Goal: Obtain resource: Download file/media

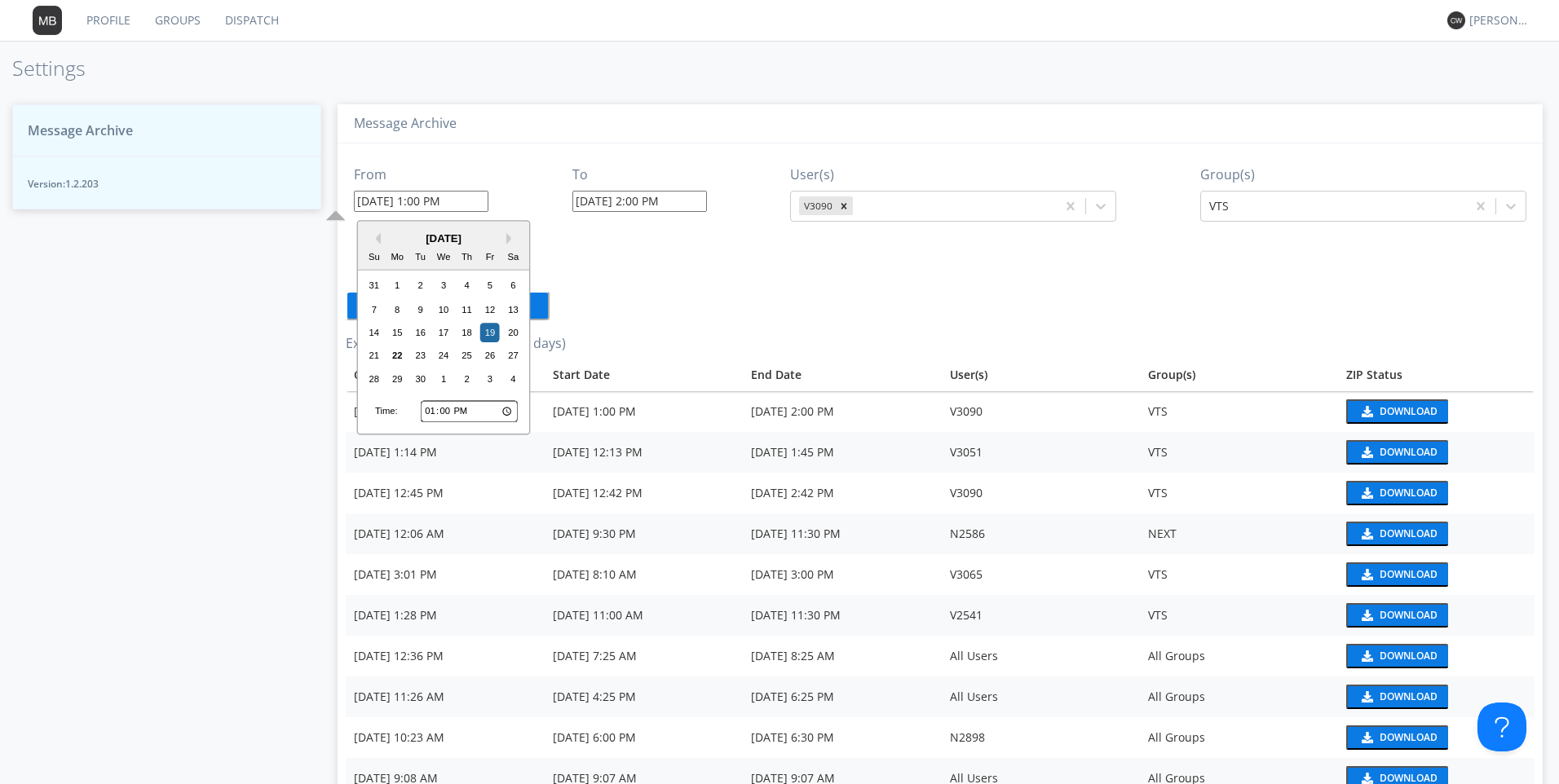
click at [471, 197] on input "09/19/2025 1:00 PM" at bounding box center [421, 201] width 134 height 22
click at [401, 357] on div "22" at bounding box center [397, 357] width 20 height 20
type input "09/22/2025 1:00 PM"
type input "09/22/2025 3:14 PM"
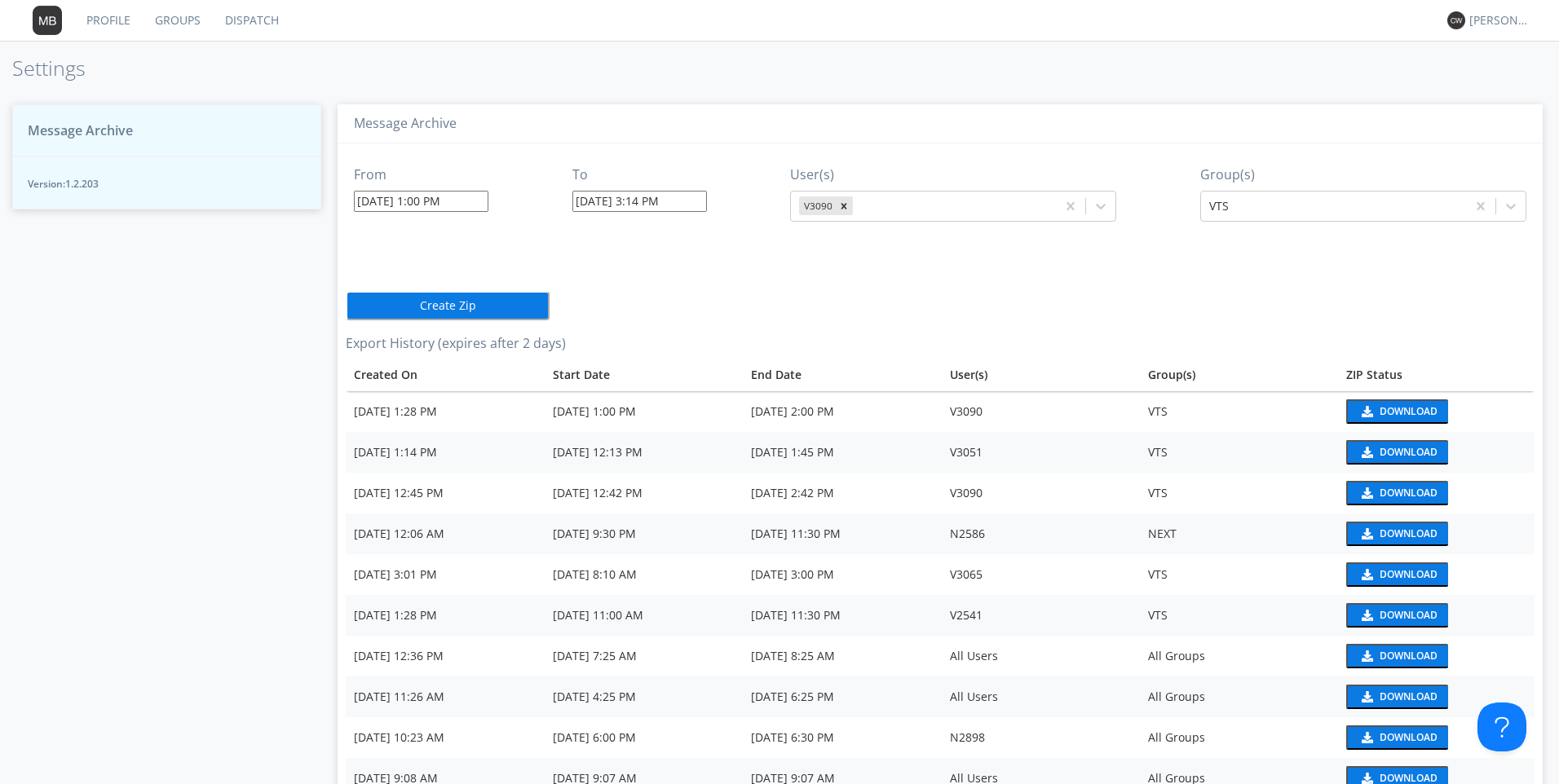
click at [680, 203] on input "09/22/2025 3:14 PM" at bounding box center [639, 201] width 134 height 22
click at [612, 350] on div "22" at bounding box center [614, 357] width 20 height 20
click at [474, 202] on input "09/22/2025 1:00 PM" at bounding box center [421, 201] width 134 height 22
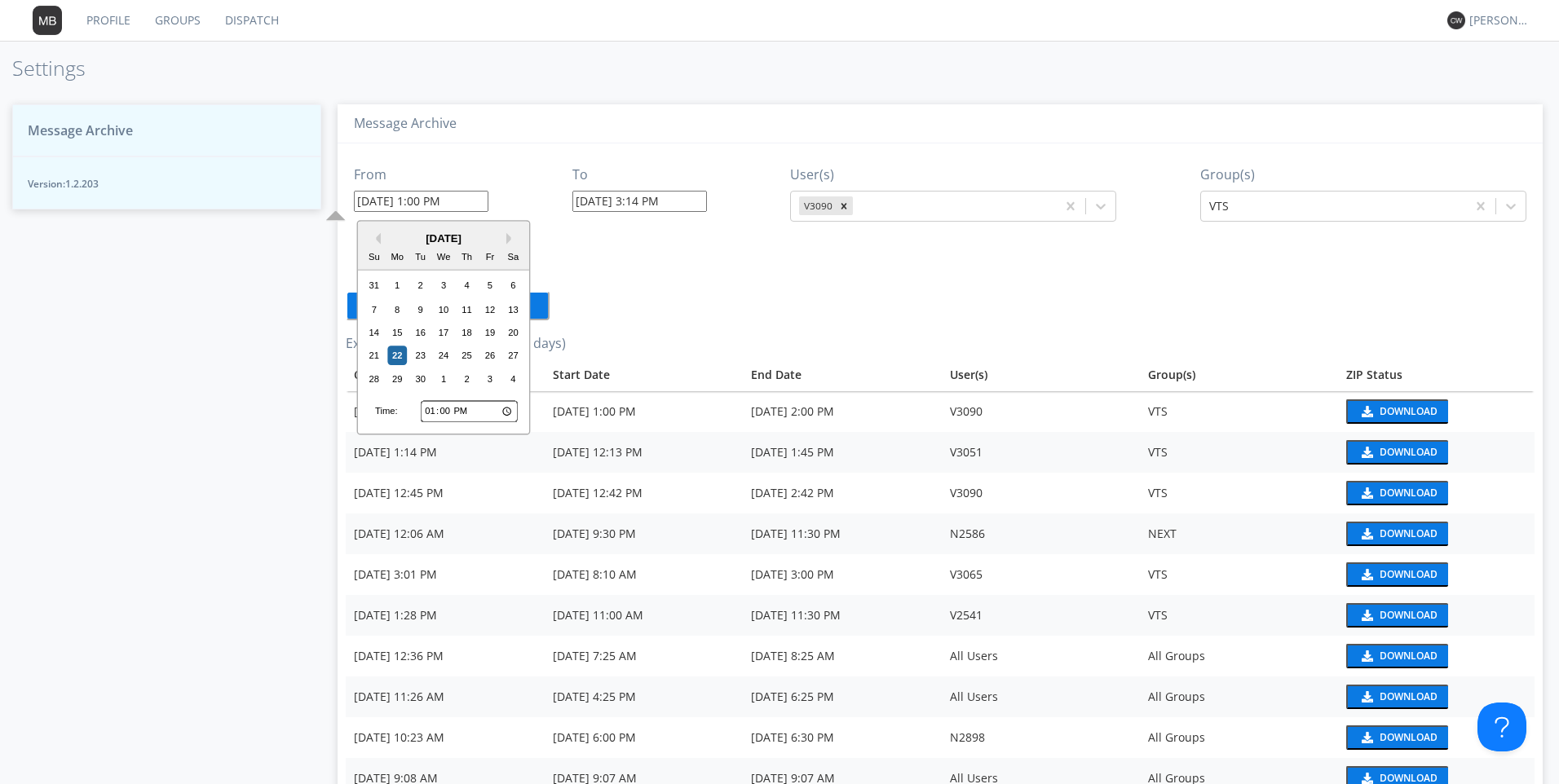
click at [428, 409] on input "13:00" at bounding box center [469, 412] width 97 height 22
type input "22:00"
click at [507, 410] on input "22:00" at bounding box center [469, 412] width 97 height 22
type input "09/22/2025 10:00 AM"
type input "10:00"
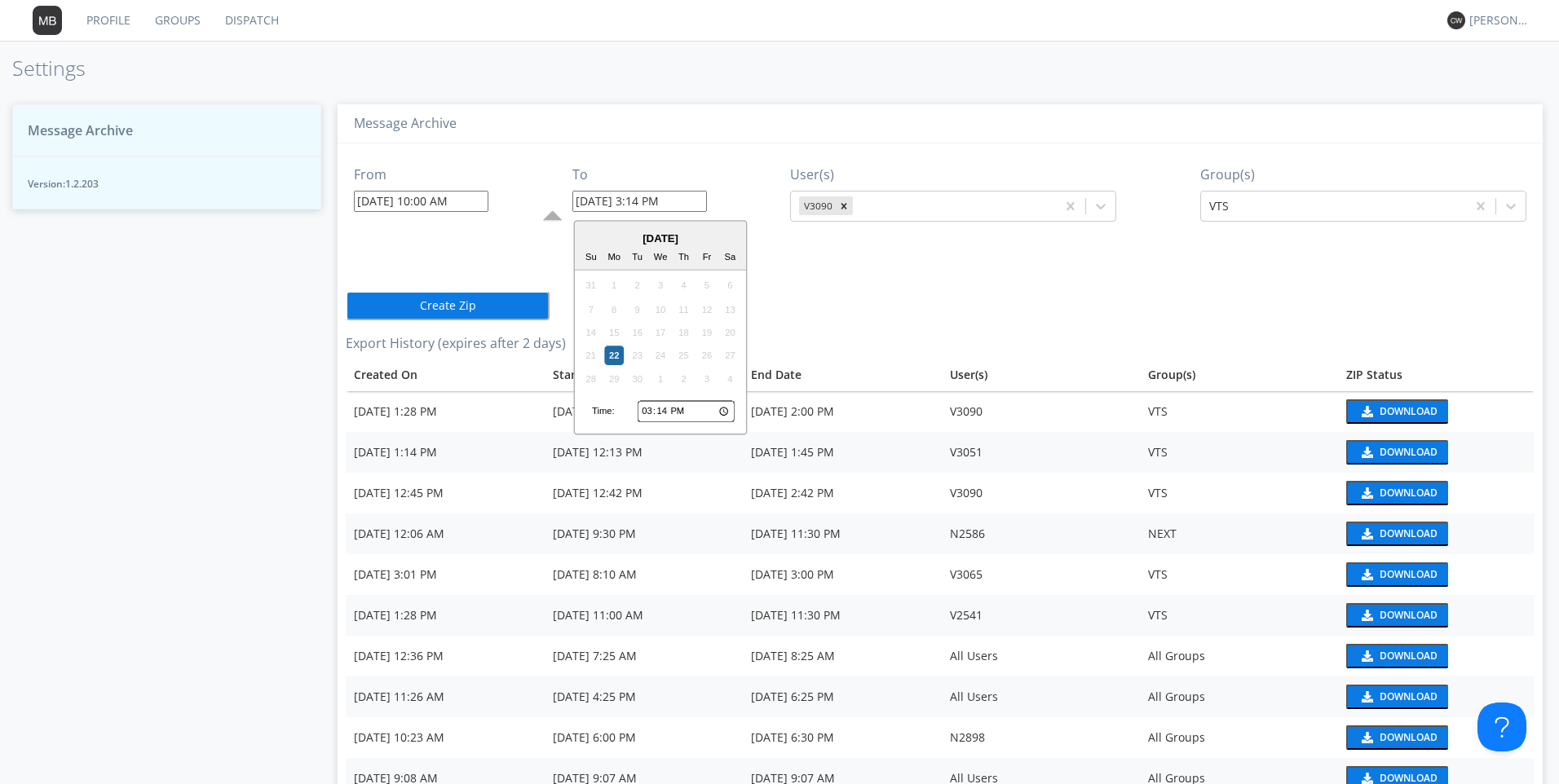
click at [691, 204] on input "09/22/2025 3:14 PM" at bounding box center [639, 201] width 134 height 22
click at [646, 409] on input "15:14" at bounding box center [686, 412] width 97 height 22
type input "13:14"
type input "09/22/2025 1:14 PM"
type input "23:14"
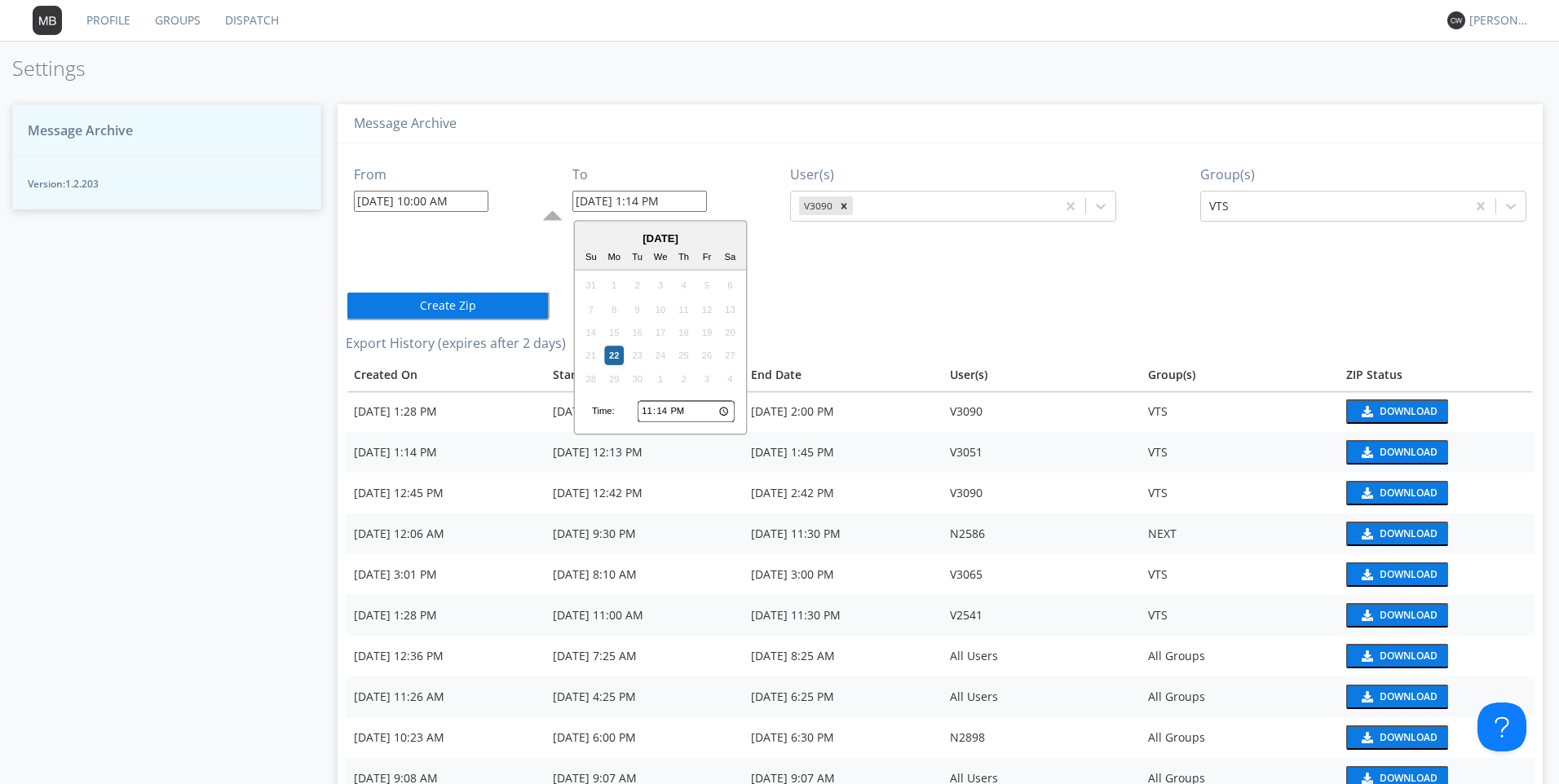
type input "09/22/2025 11:14 PM"
type input "23:03"
type input "09/22/2025 11:03 PM"
type input "23:30"
click at [723, 411] on input "23:30" at bounding box center [686, 412] width 97 height 22
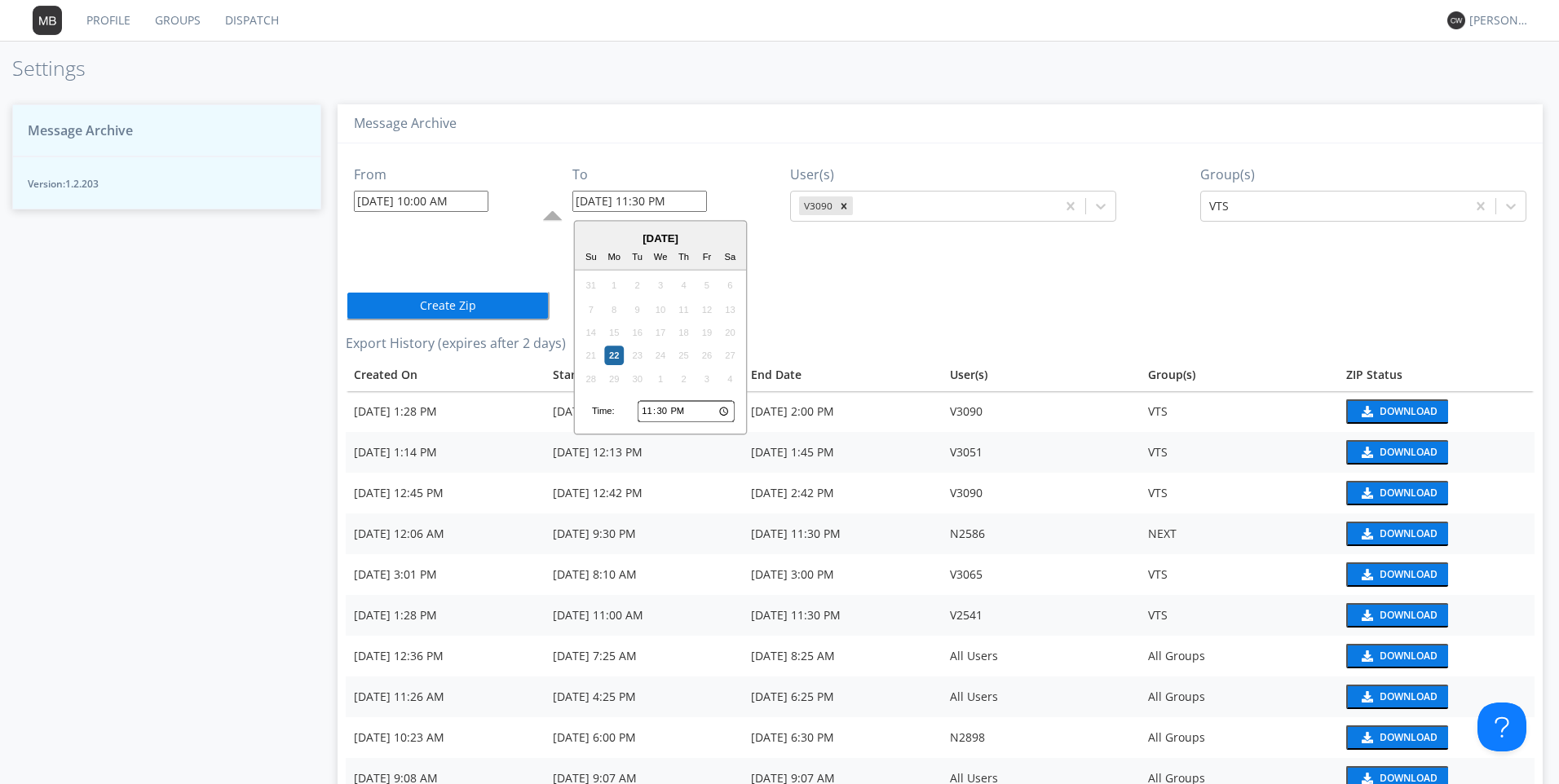
type input "09/22/2025 11:30 AM"
type input "11:30"
click at [811, 277] on div "From 09/22/2025 10:00 AM To 09/22/2025 11:30 AM September 2025 Su Mo Tu We Th F…" at bounding box center [941, 552] width 1189 height 819
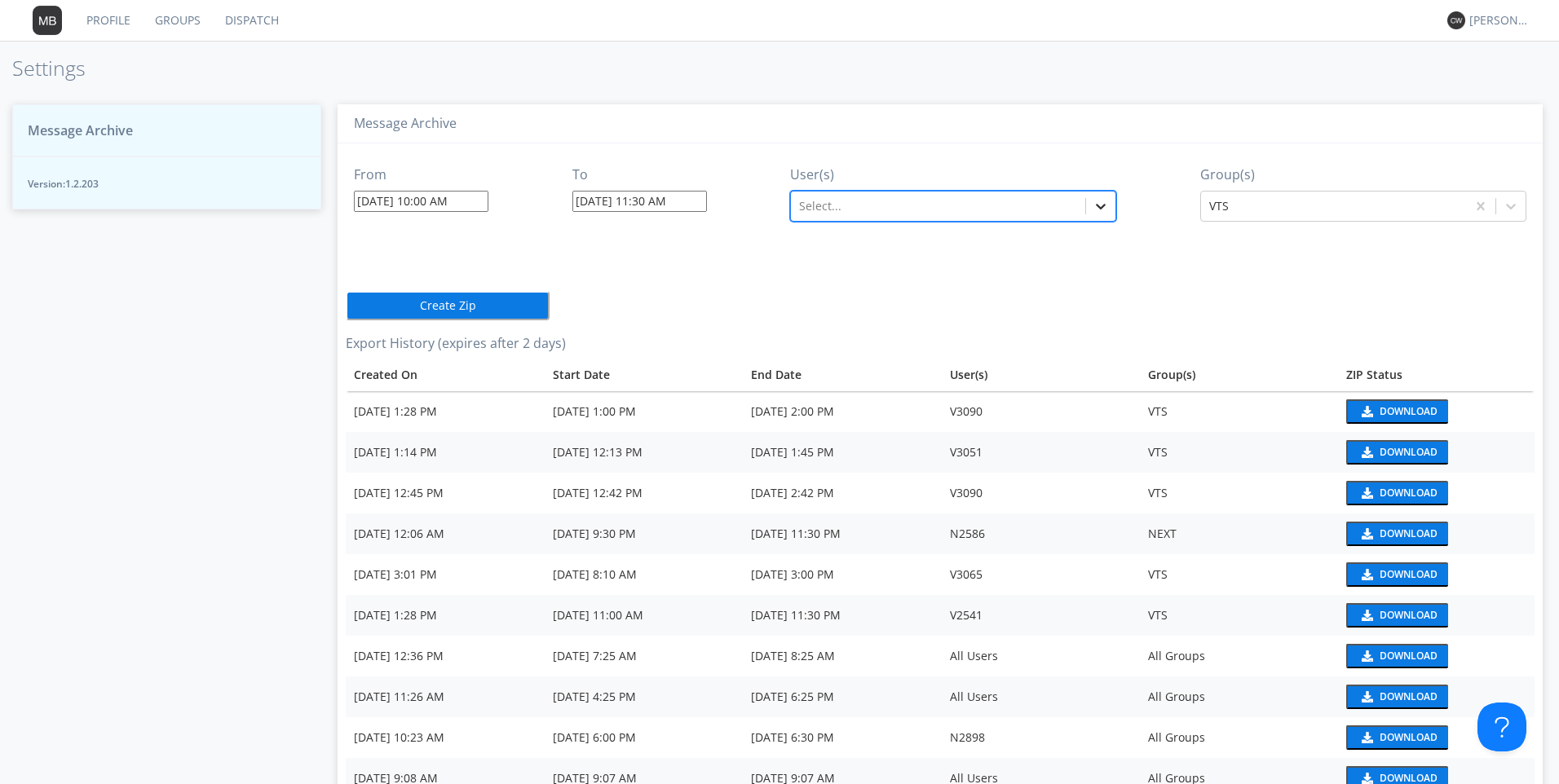
click at [1096, 208] on icon at bounding box center [1101, 206] width 17 height 17
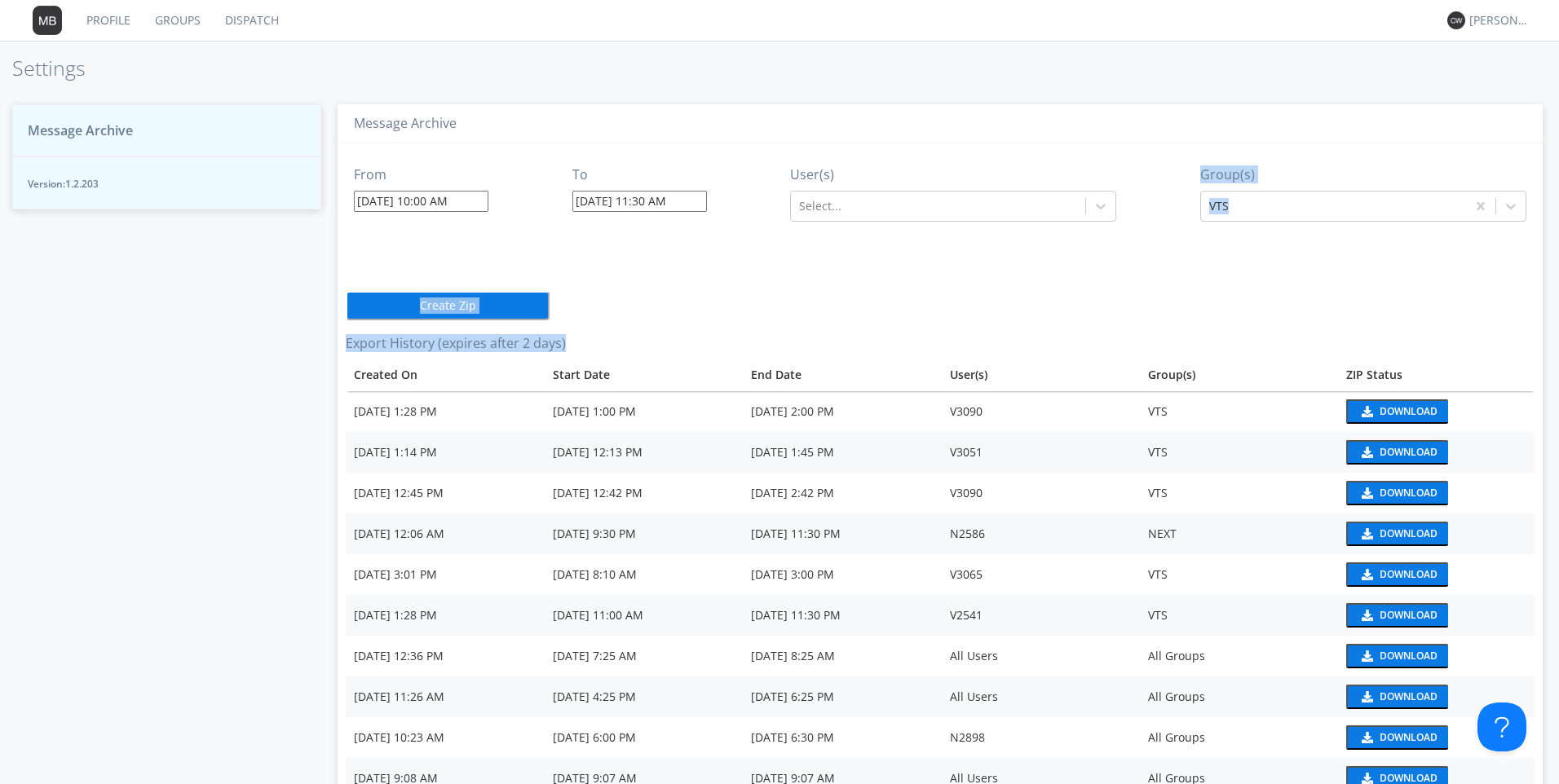
drag, startPoint x: 1114, startPoint y: 237, endPoint x: 1112, endPoint y: 304, distance: 67.0
click at [1112, 304] on div "From 09/22/2025 10:00 AM To 09/22/2025 11:30 AM User(s) Select... Group(s) VTS …" at bounding box center [941, 552] width 1189 height 819
drag, startPoint x: 1112, startPoint y: 304, endPoint x: 1102, endPoint y: 204, distance: 100.5
click at [1102, 204] on icon at bounding box center [1102, 206] width 10 height 6
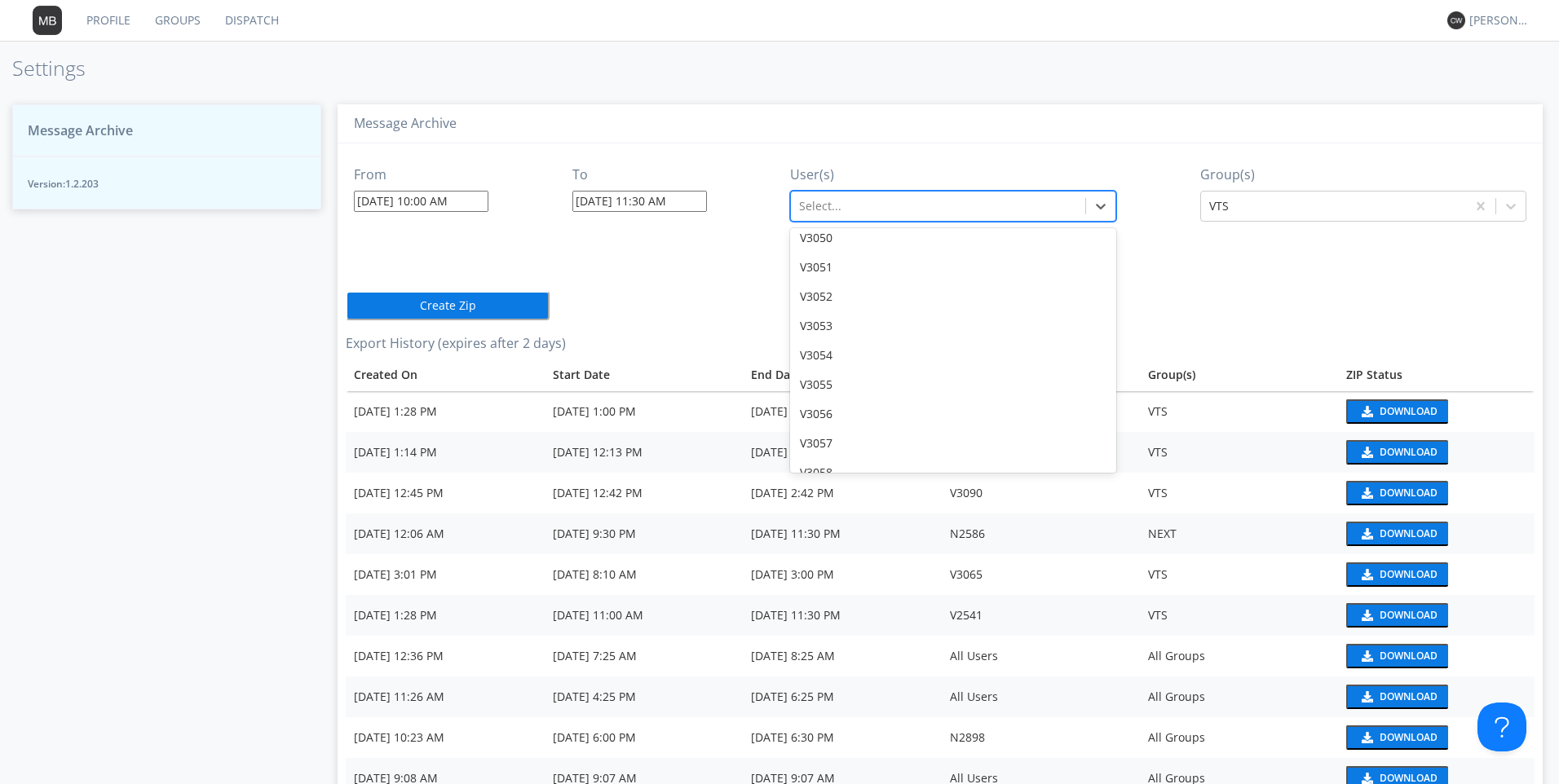
scroll to position [26888, 0]
click at [860, 407] on div "V3073" at bounding box center [953, 421] width 326 height 29
click at [1503, 203] on icon at bounding box center [1511, 206] width 17 height 17
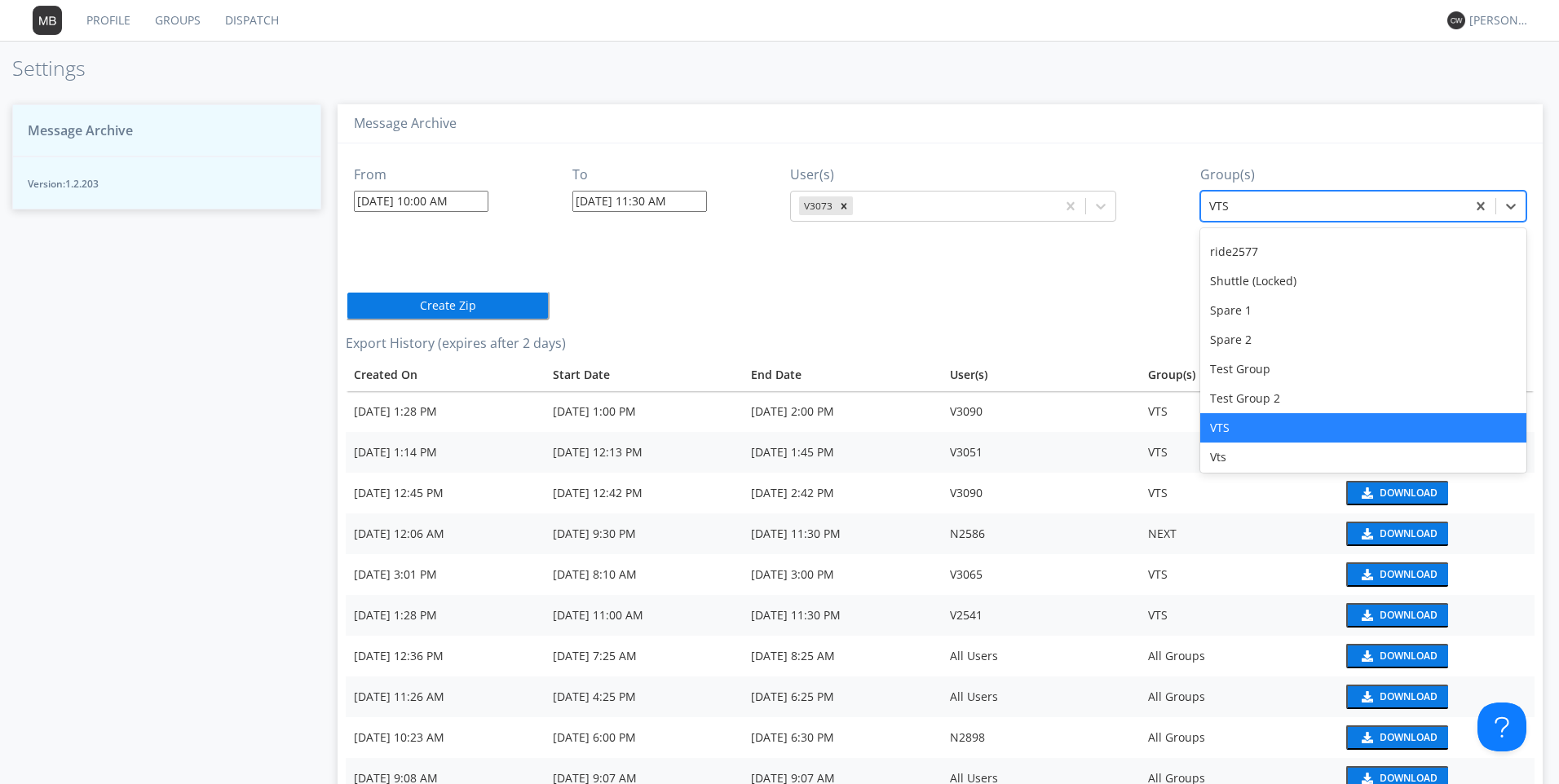
scroll to position [134, 0]
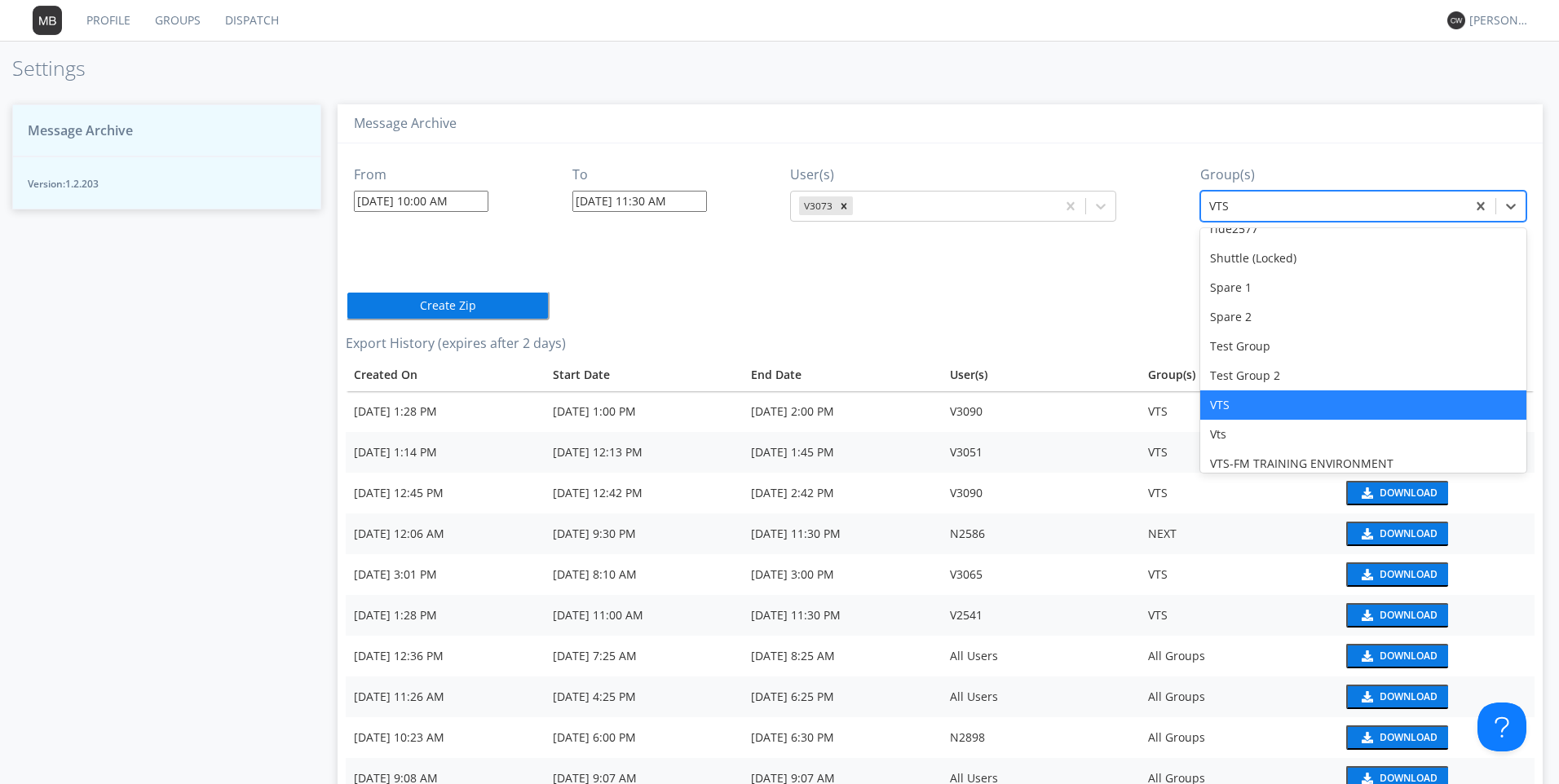
click at [1255, 397] on div "VTS" at bounding box center [1364, 405] width 326 height 29
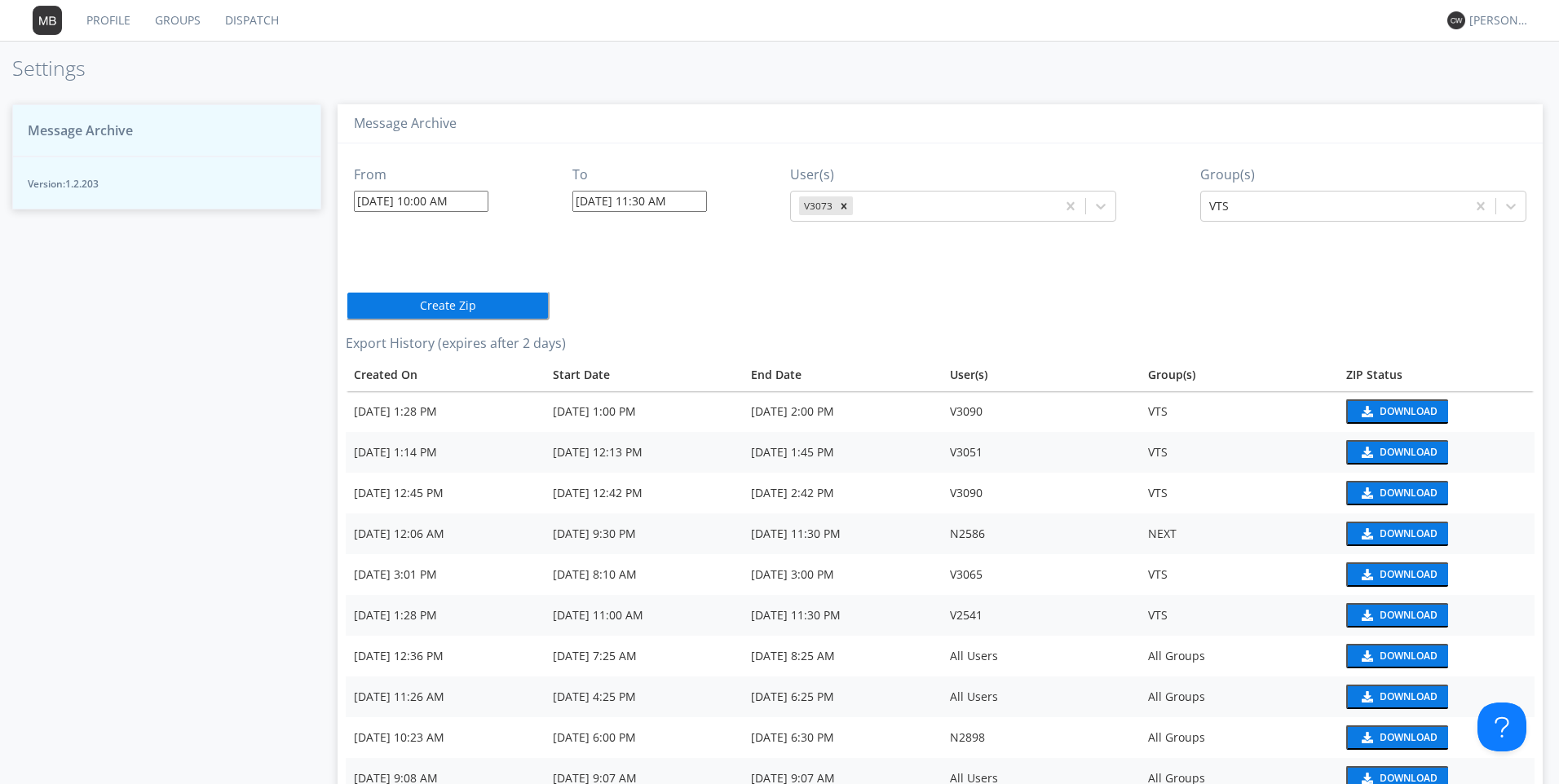
click at [521, 299] on button "Create Zip" at bounding box center [448, 305] width 204 height 29
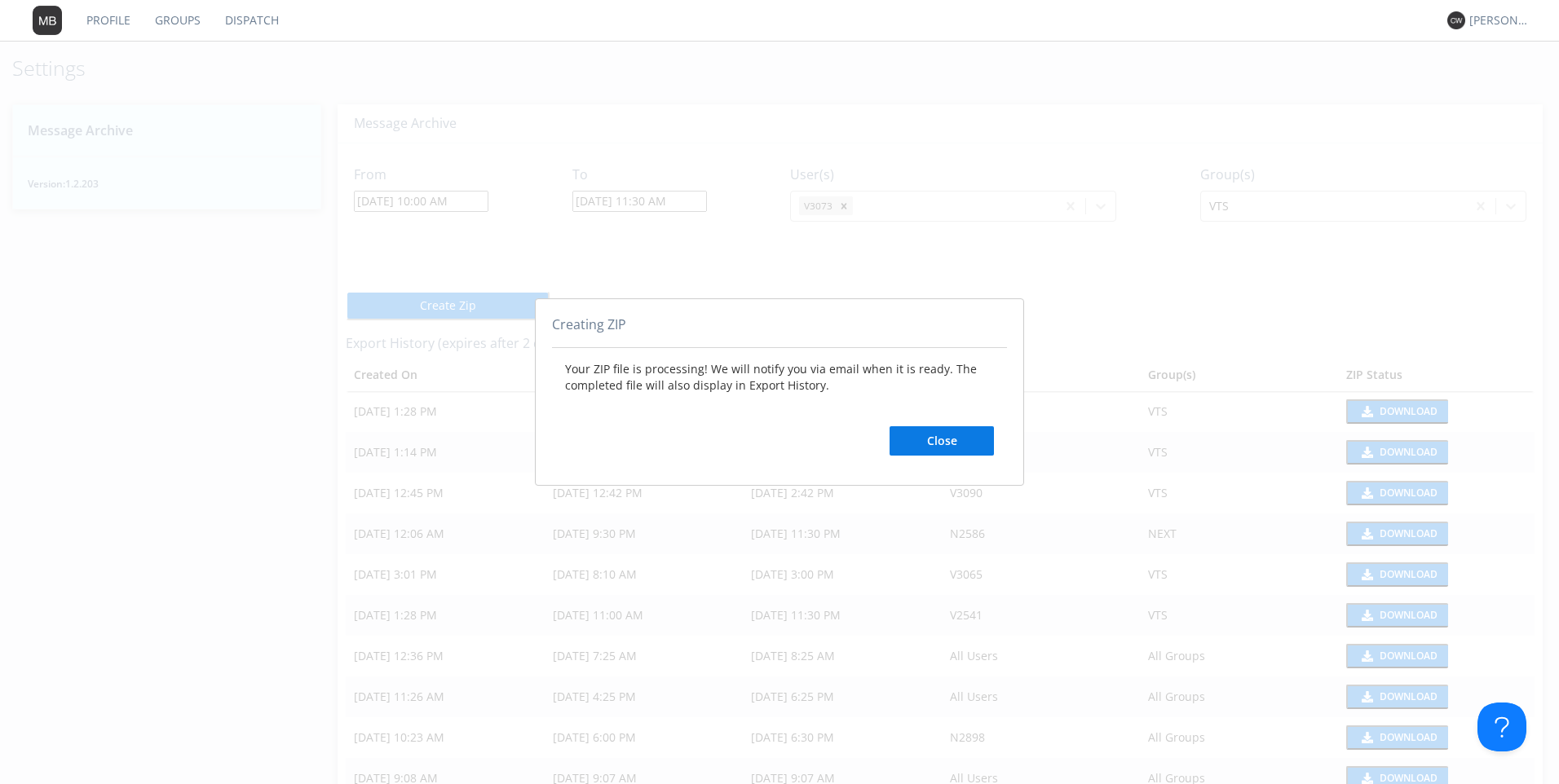
click at [907, 449] on button "Close" at bounding box center [941, 440] width 104 height 29
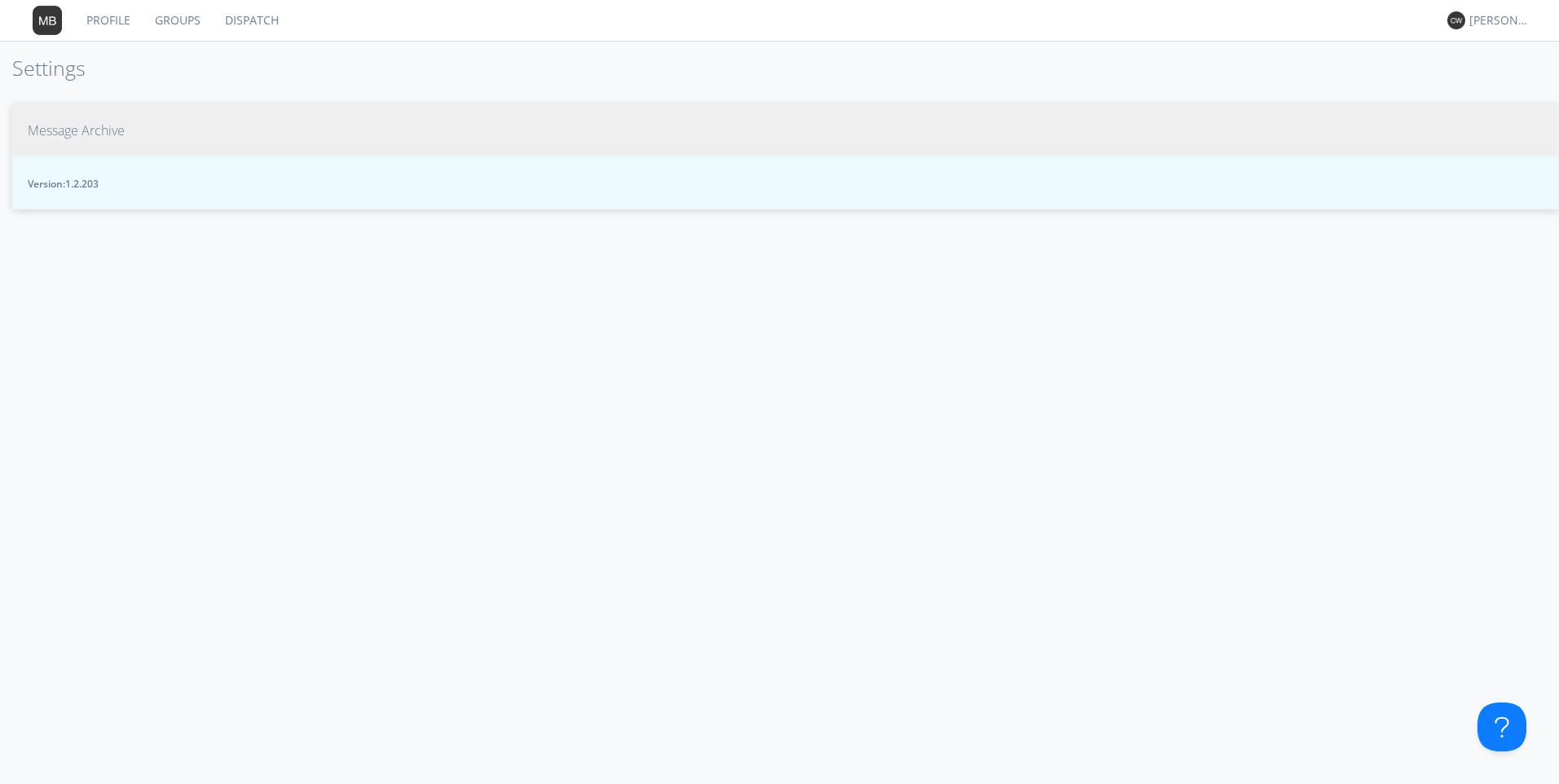
click at [102, 132] on span "Message Archive" at bounding box center [75, 131] width 97 height 19
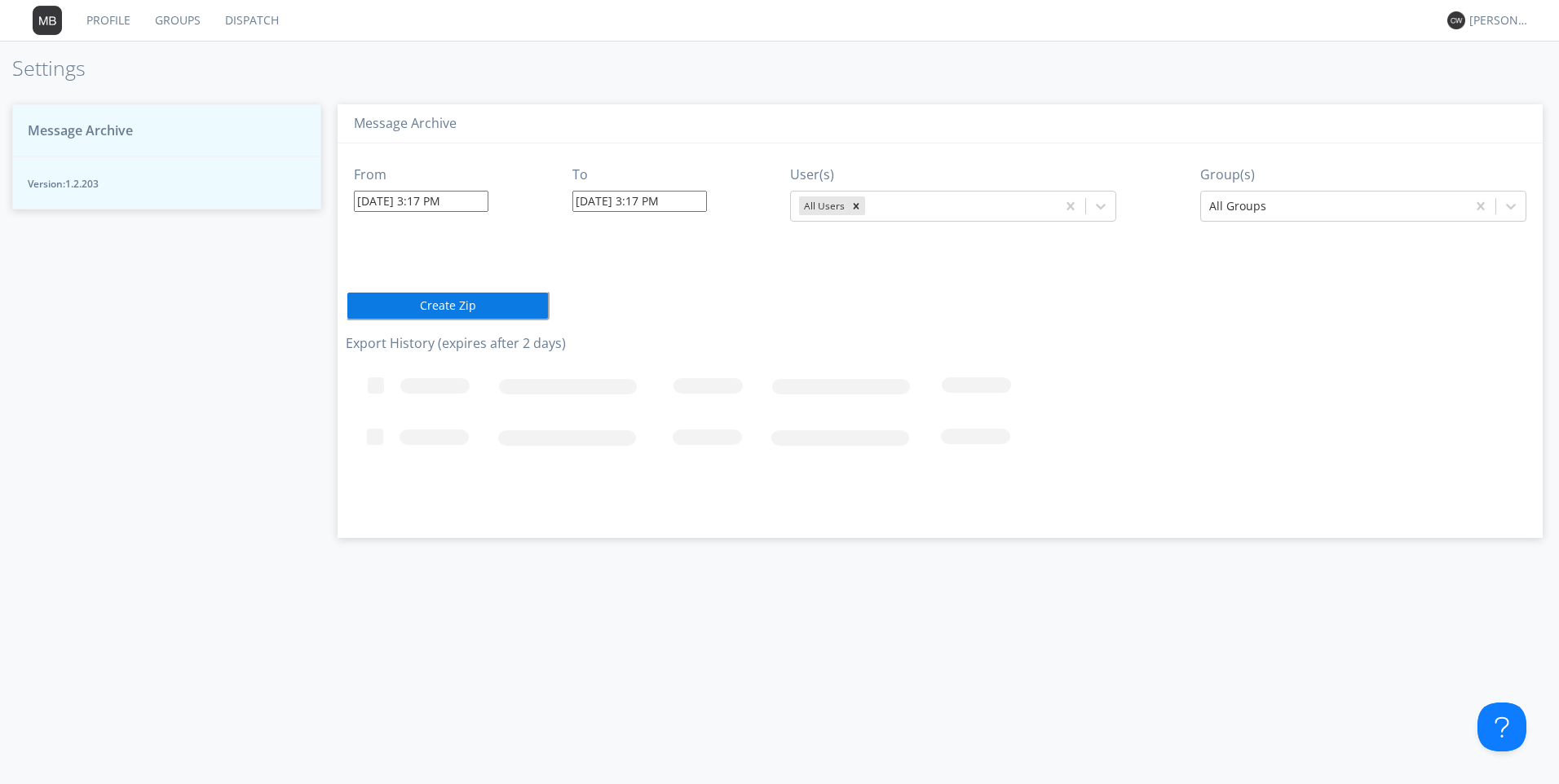
click at [114, 131] on span "Message Archive" at bounding box center [79, 131] width 105 height 19
click at [514, 392] on rect at bounding box center [794, 440] width 897 height 163
click at [379, 392] on rect at bounding box center [794, 440] width 897 height 163
click at [497, 386] on icon "Loading..." at bounding box center [794, 440] width 897 height 163
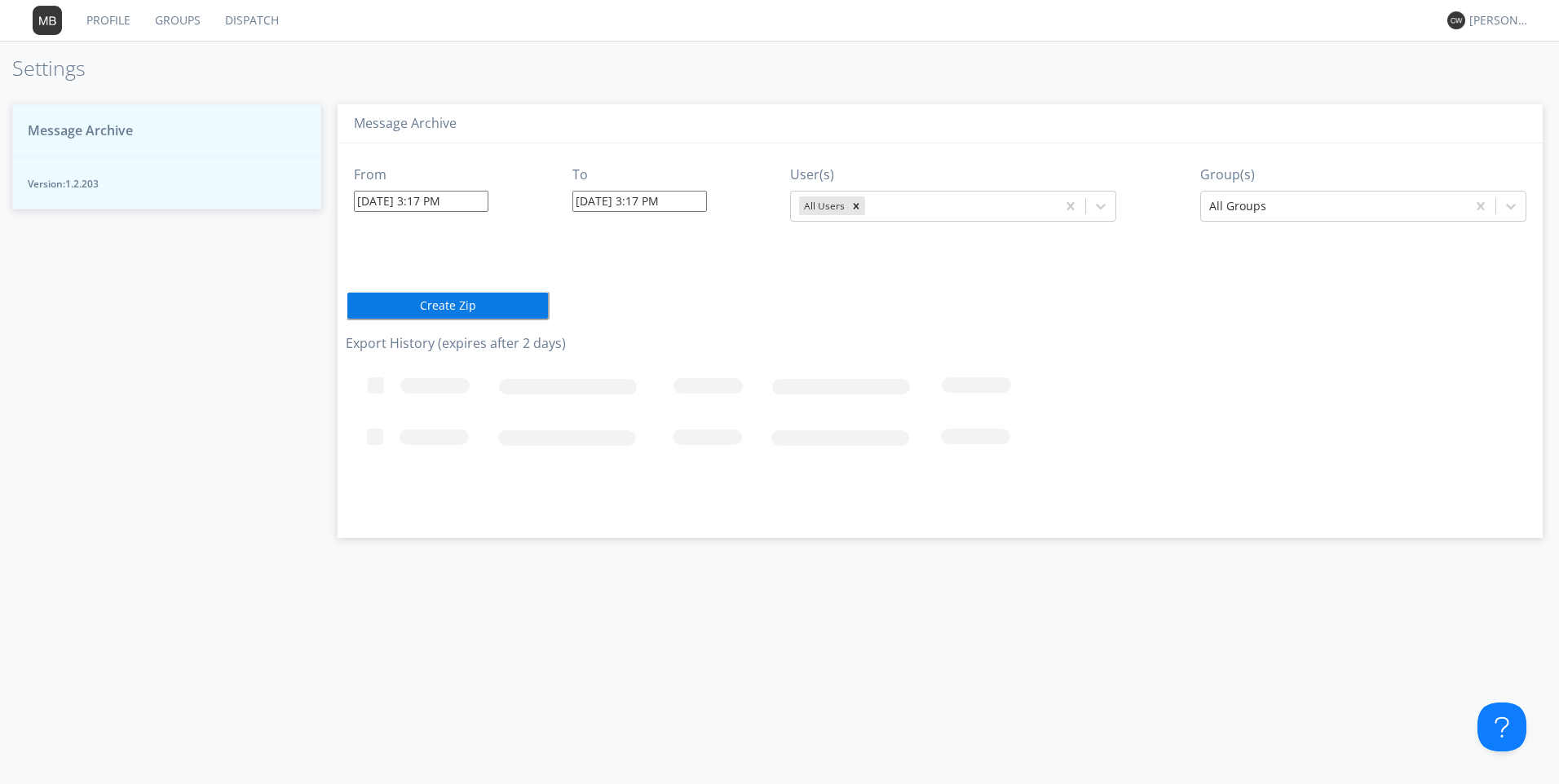
click at [520, 386] on rect at bounding box center [794, 440] width 897 height 163
drag, startPoint x: 521, startPoint y: 386, endPoint x: 131, endPoint y: 130, distance: 466.5
click at [131, 130] on span "Message Archive" at bounding box center [79, 131] width 105 height 19
click at [129, 130] on span "Message Archive" at bounding box center [79, 131] width 105 height 19
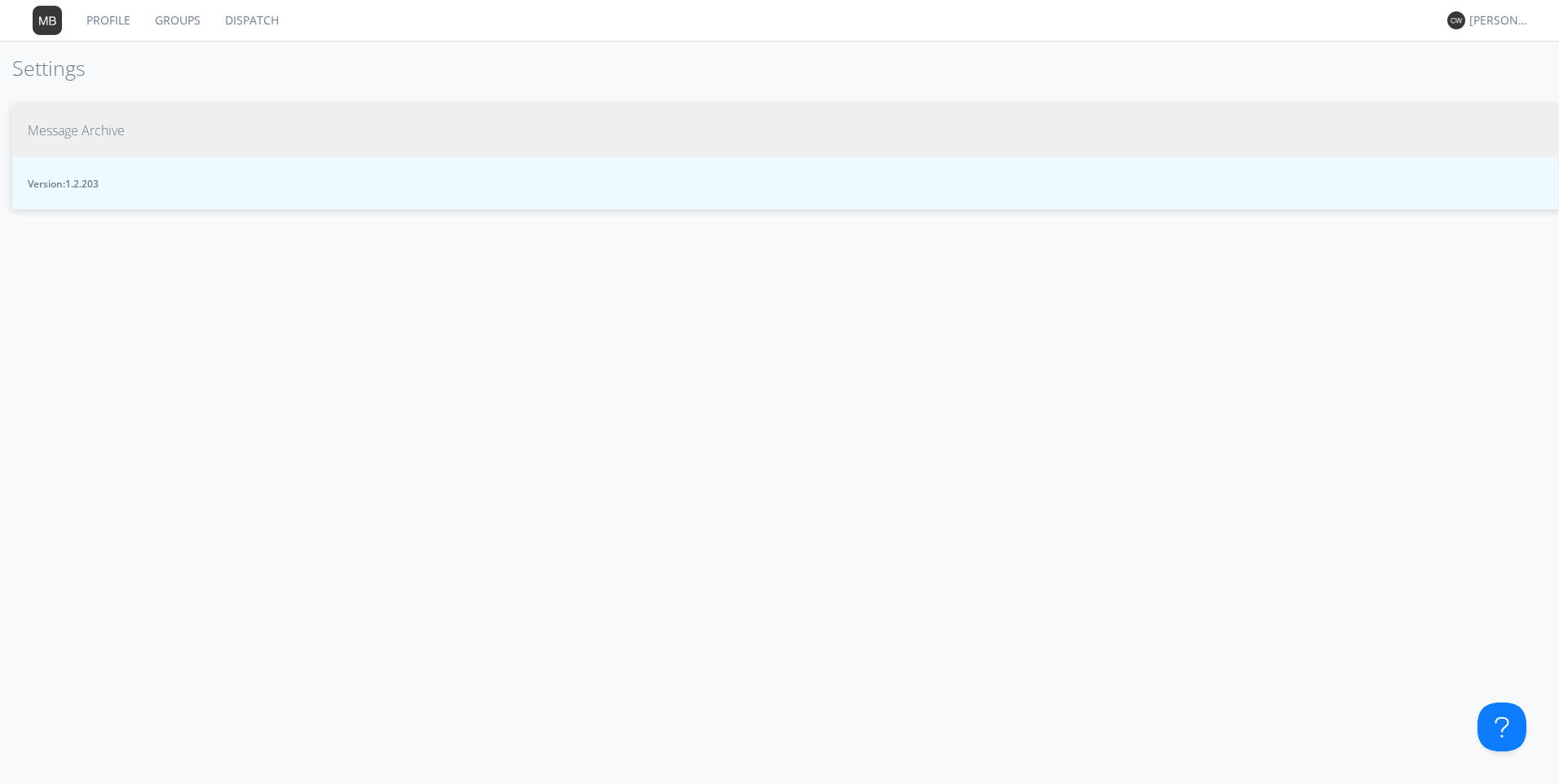
click at [89, 132] on span "Message Archive" at bounding box center [75, 131] width 97 height 19
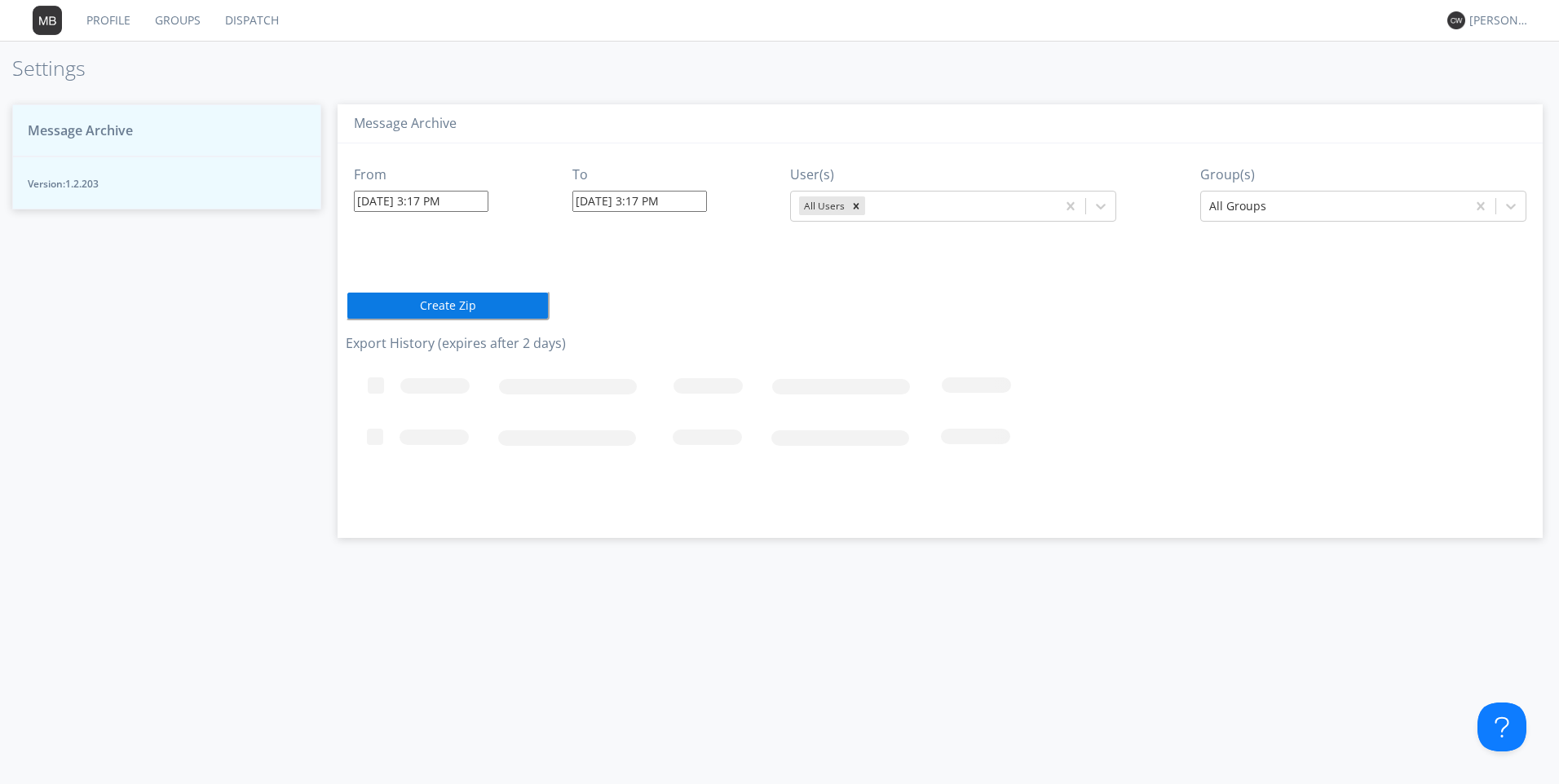
click at [98, 132] on span "Message Archive" at bounding box center [79, 131] width 105 height 19
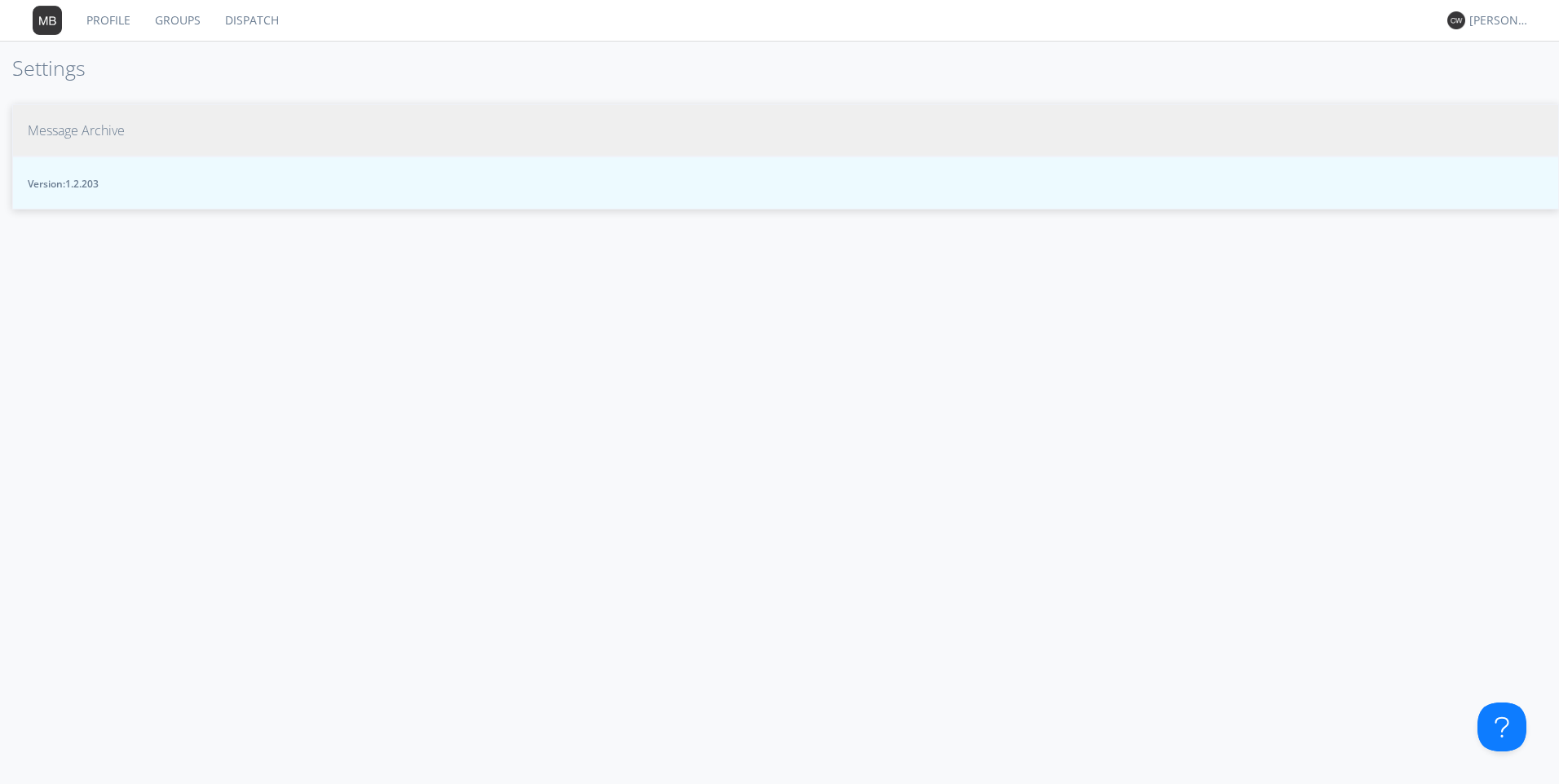
click at [104, 125] on span "Message Archive" at bounding box center [75, 131] width 97 height 19
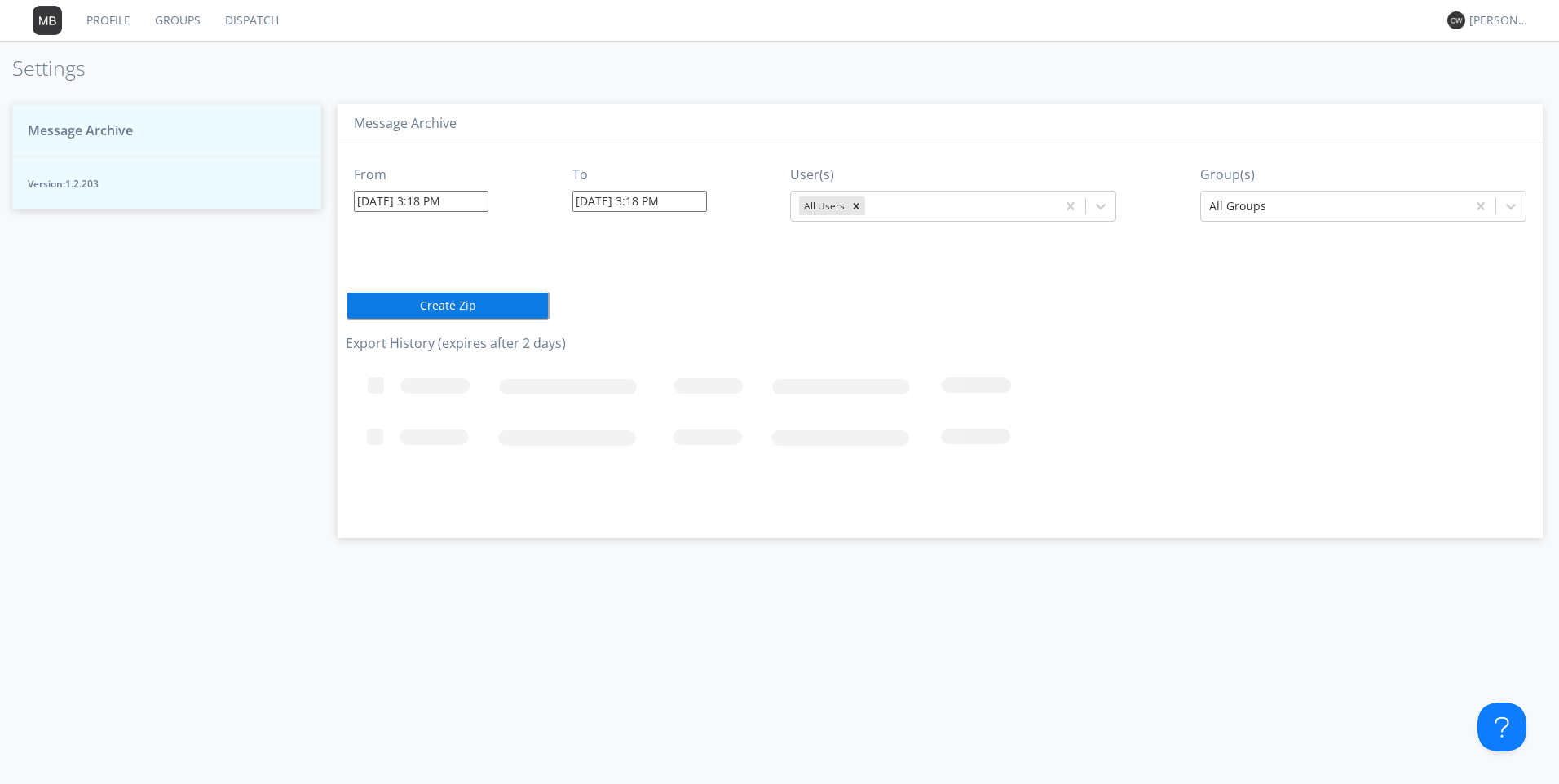
click at [415, 314] on button "Create Zip" at bounding box center [448, 305] width 204 height 29
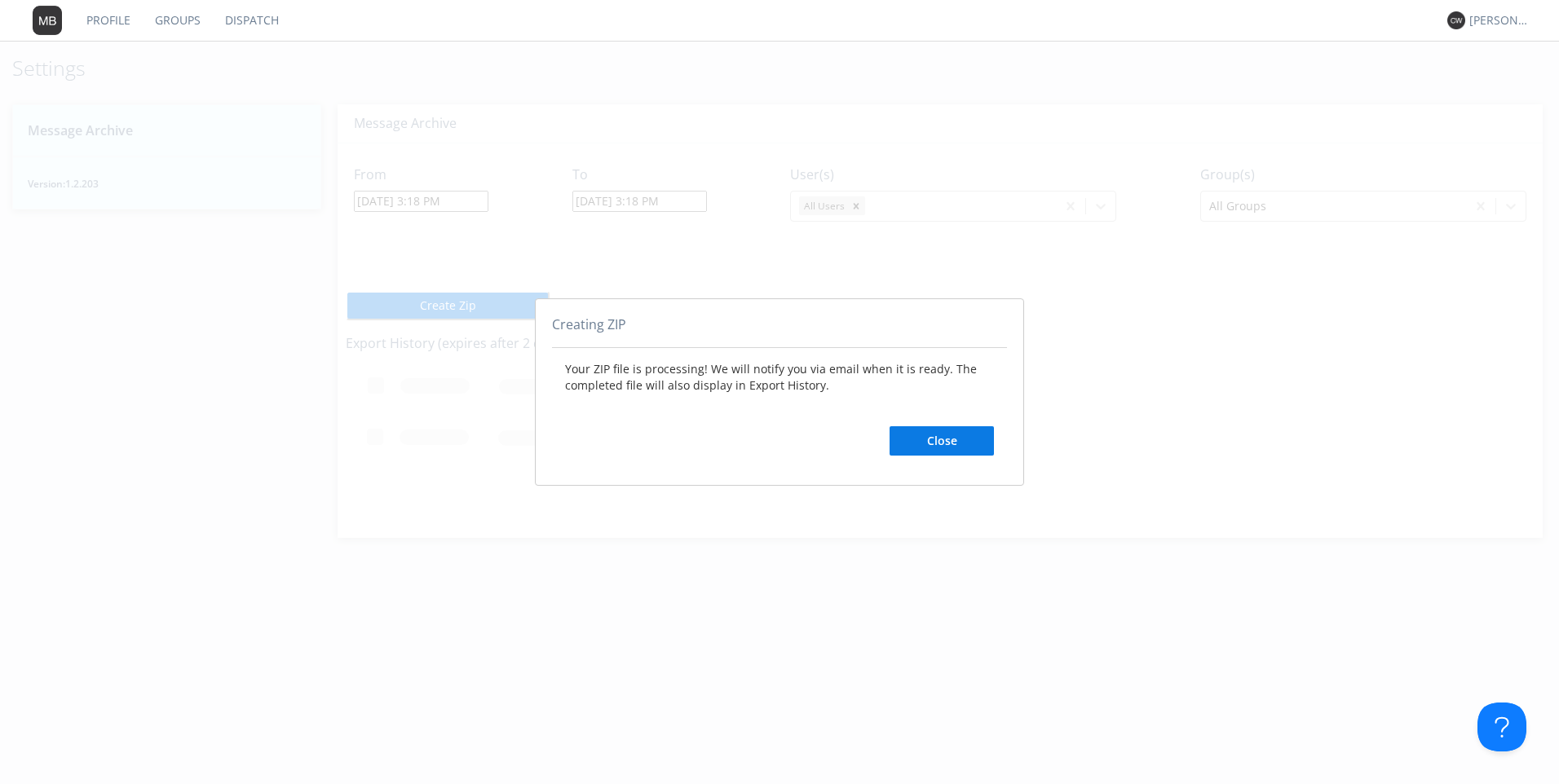
click at [931, 437] on button "Close" at bounding box center [941, 440] width 104 height 29
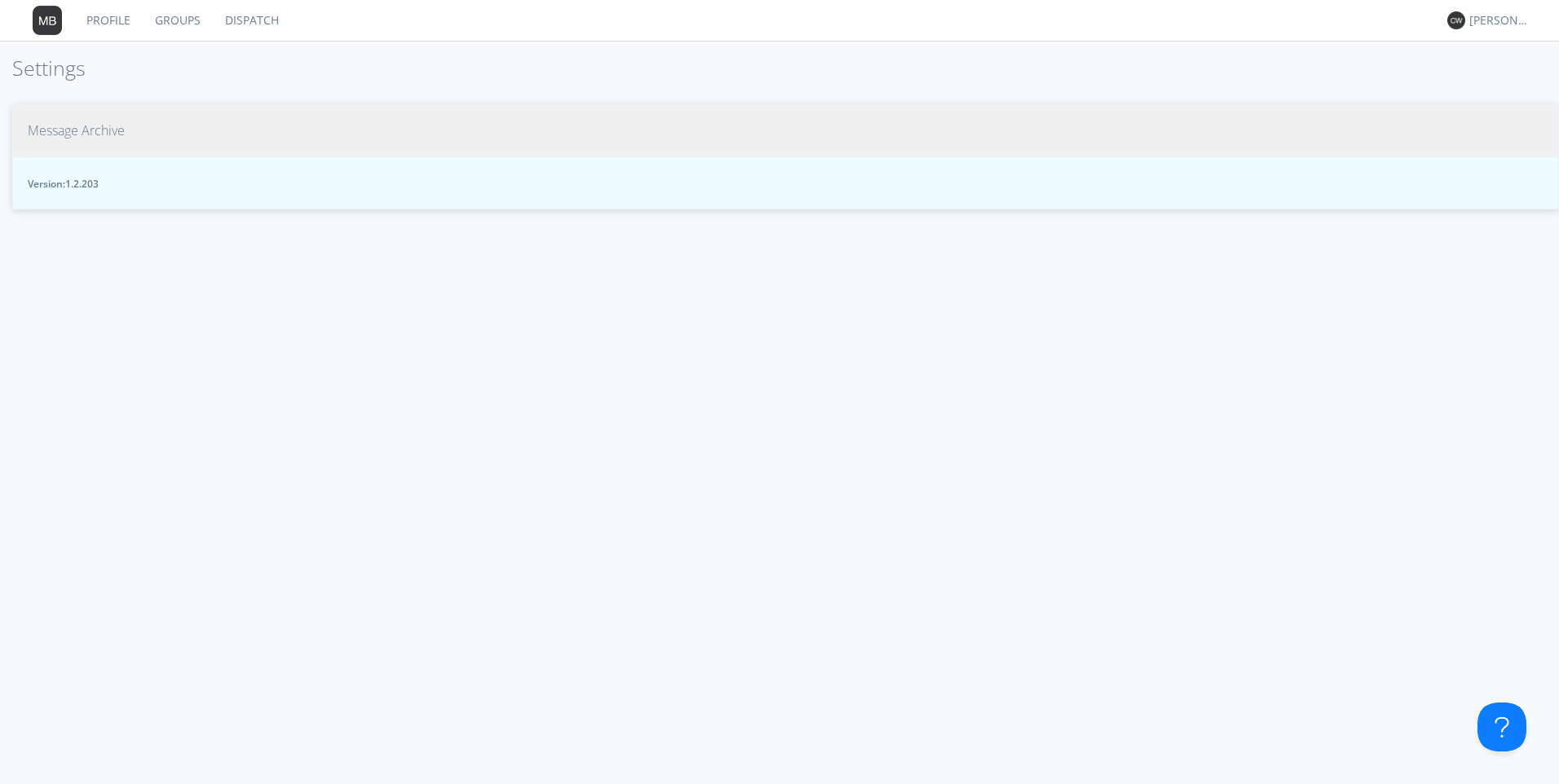
click at [119, 129] on span "Message Archive" at bounding box center [75, 131] width 97 height 19
click at [85, 136] on span "Message Archive" at bounding box center [75, 131] width 97 height 19
click at [112, 134] on span "Message Archive" at bounding box center [75, 131] width 97 height 19
click at [94, 125] on span "Message Archive" at bounding box center [75, 131] width 97 height 19
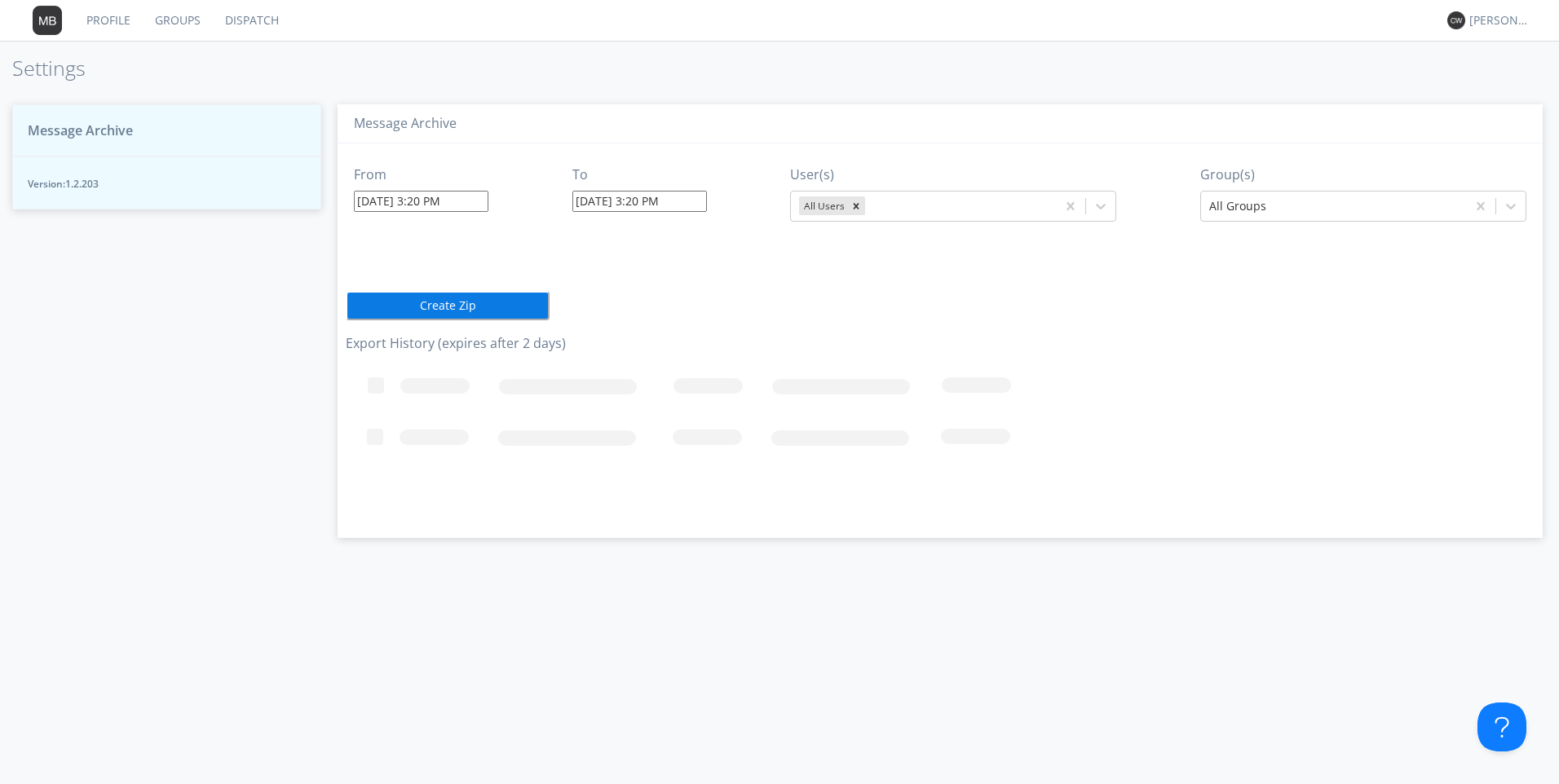
click at [114, 132] on span "Message Archive" at bounding box center [79, 131] width 105 height 19
click at [1489, 19] on div "[PERSON_NAME] *" at bounding box center [1500, 21] width 61 height 17
click at [1493, 56] on div "Settings" at bounding box center [1508, 56] width 84 height 29
click at [1494, 20] on div "[PERSON_NAME] *" at bounding box center [1500, 21] width 61 height 17
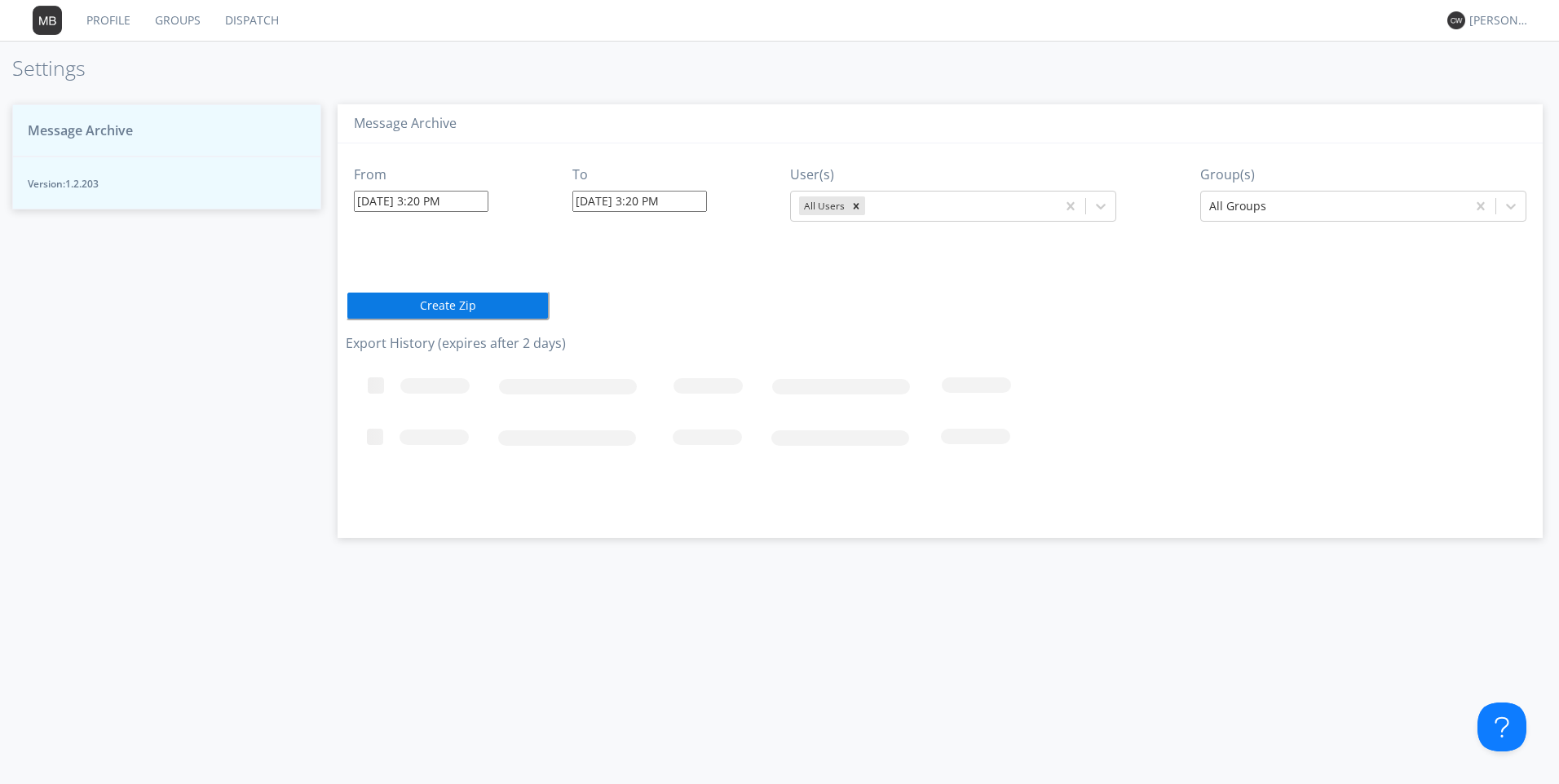
click at [82, 134] on span "Message Archive" at bounding box center [79, 131] width 105 height 19
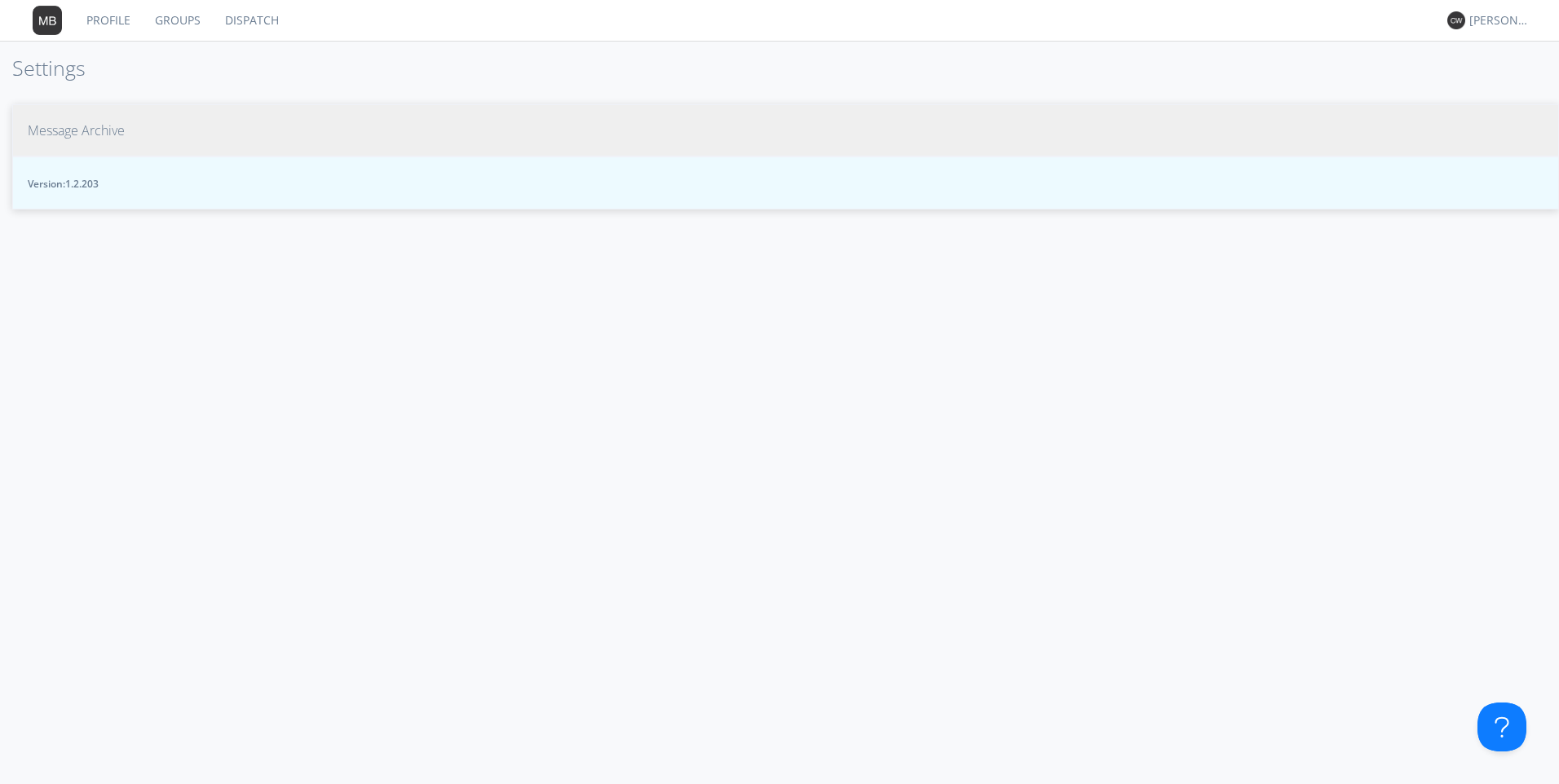
click at [113, 133] on span "Message Archive" at bounding box center [75, 131] width 97 height 19
